Goal: Task Accomplishment & Management: Manage account settings

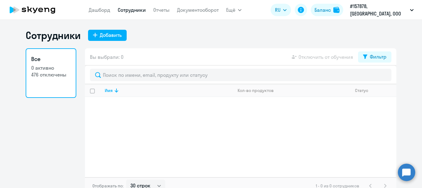
select select "30"
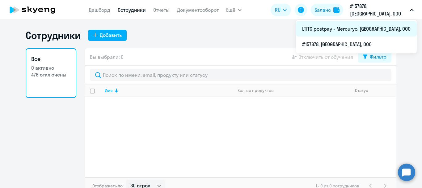
click at [354, 24] on li "LTITC postpay - Mercuryo, [GEOGRAPHIC_DATA], ООО" at bounding box center [356, 28] width 121 height 15
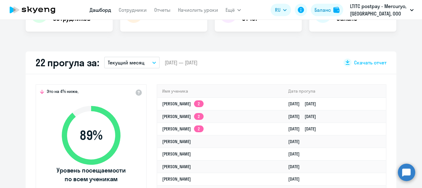
select select "30"
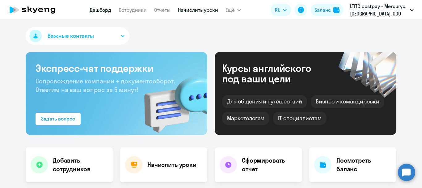
click at [197, 12] on link "Начислить уроки" at bounding box center [198, 10] width 40 height 6
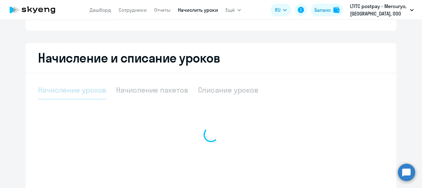
select select "10"
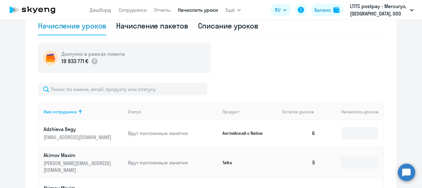
scroll to position [177, 0]
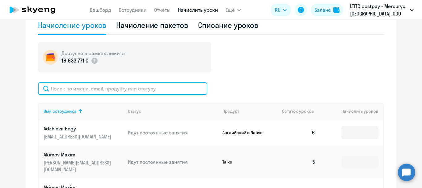
click at [188, 87] on input "text" at bounding box center [122, 88] width 169 height 12
type input "vay"
